Goal: Navigation & Orientation: Find specific page/section

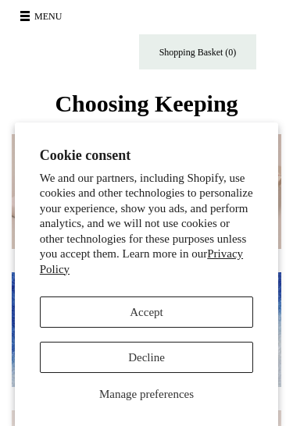
click at [211, 317] on button "Accept" at bounding box center [147, 312] width 214 height 31
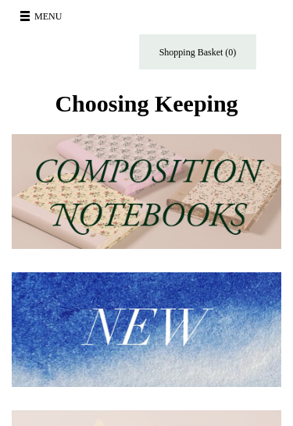
click at [56, 18] on button "Menu" at bounding box center [43, 16] width 55 height 25
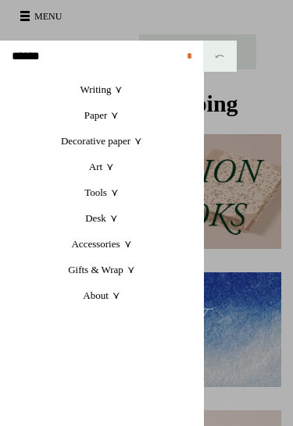
click at [115, 96] on link "Writing +" at bounding box center [101, 90] width 203 height 26
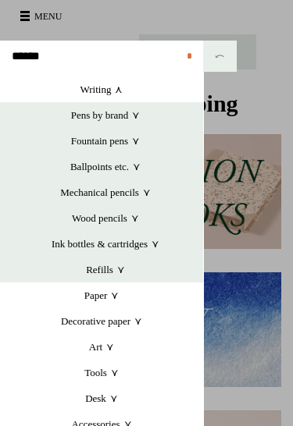
click at [126, 121] on link "Pens by brand +" at bounding box center [105, 115] width 195 height 26
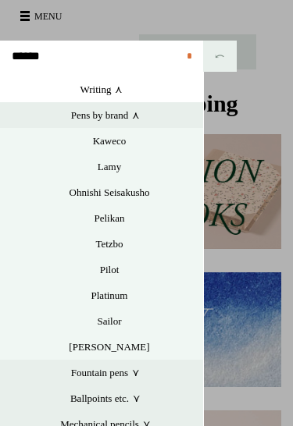
click at [233, 157] on link at bounding box center [146, 213] width 293 height 426
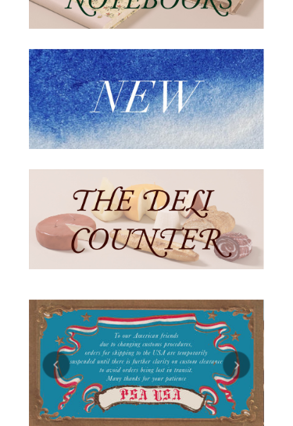
scroll to position [201, 0]
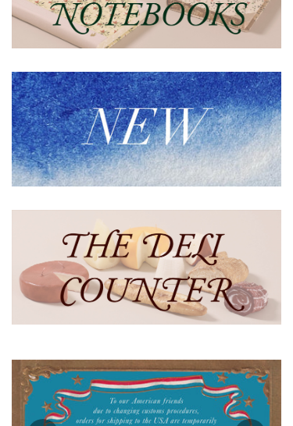
click at [190, 119] on img at bounding box center [146, 129] width 269 height 115
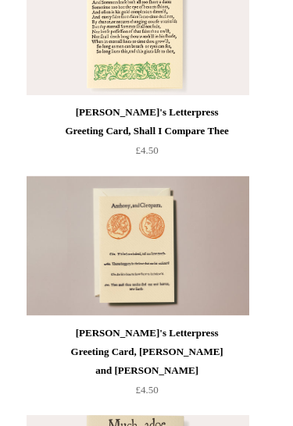
scroll to position [9427, 0]
